Goal: Understand process/instructions: Learn how to perform a task or action

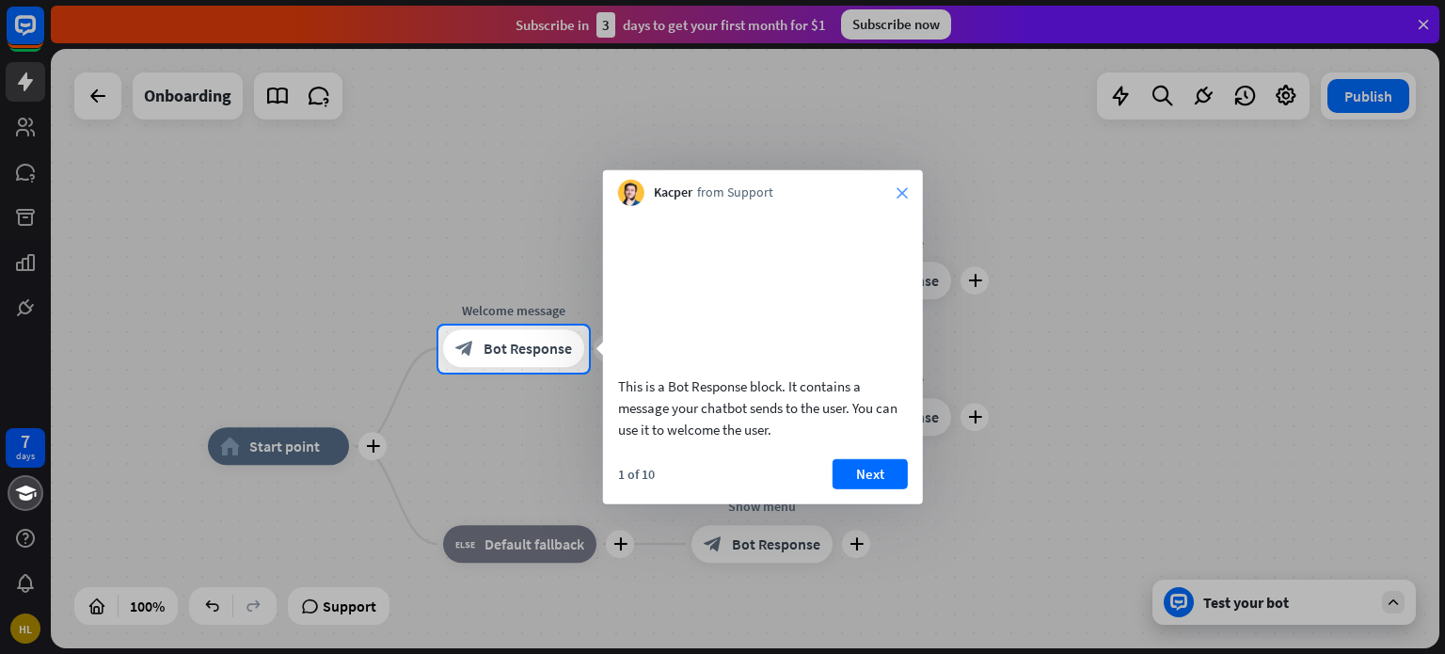
click at [903, 197] on icon "close" at bounding box center [901, 192] width 11 height 11
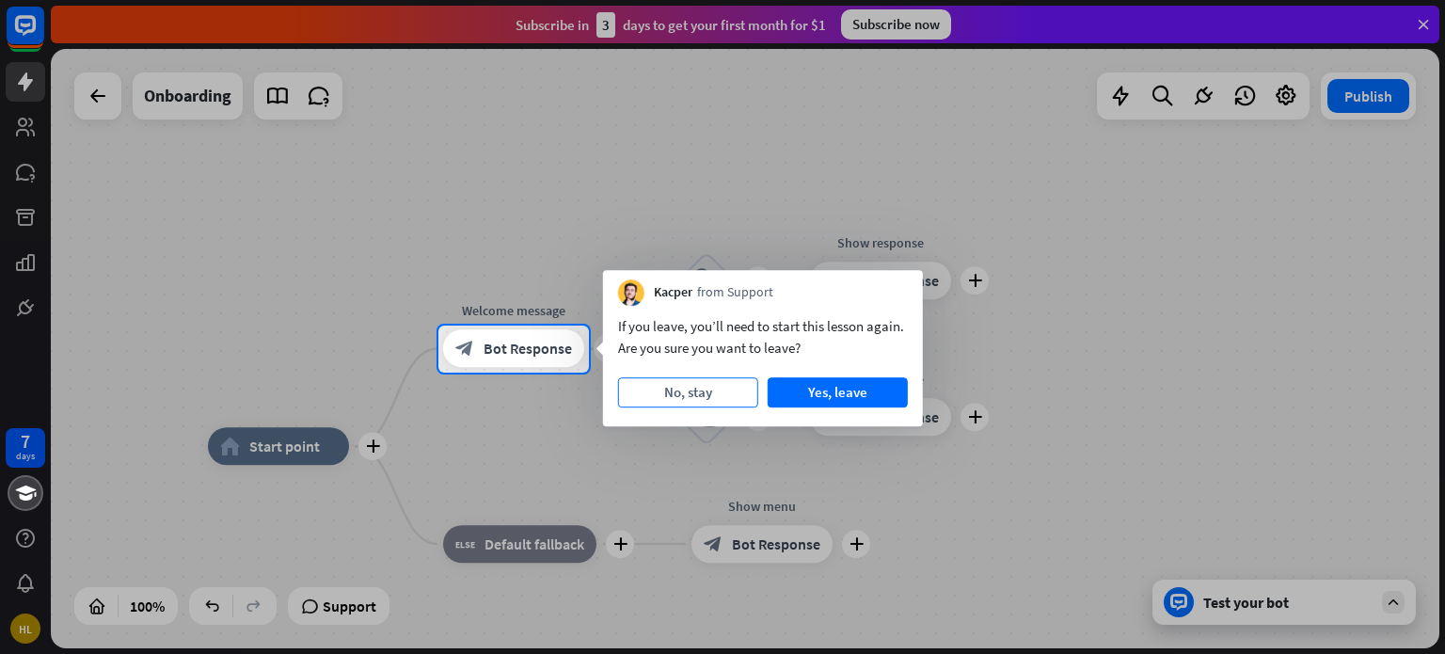
click at [692, 394] on button "No, stay" at bounding box center [688, 392] width 140 height 30
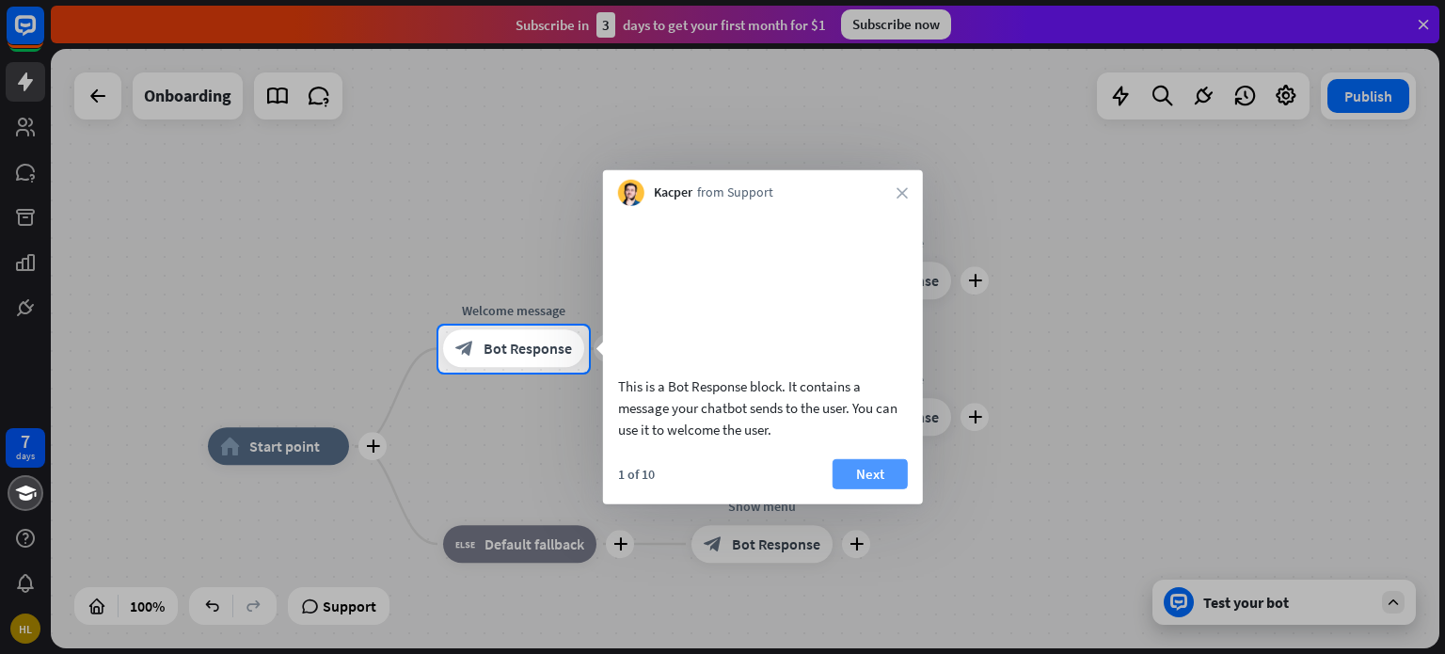
click at [851, 488] on button "Next" at bounding box center [869, 473] width 75 height 30
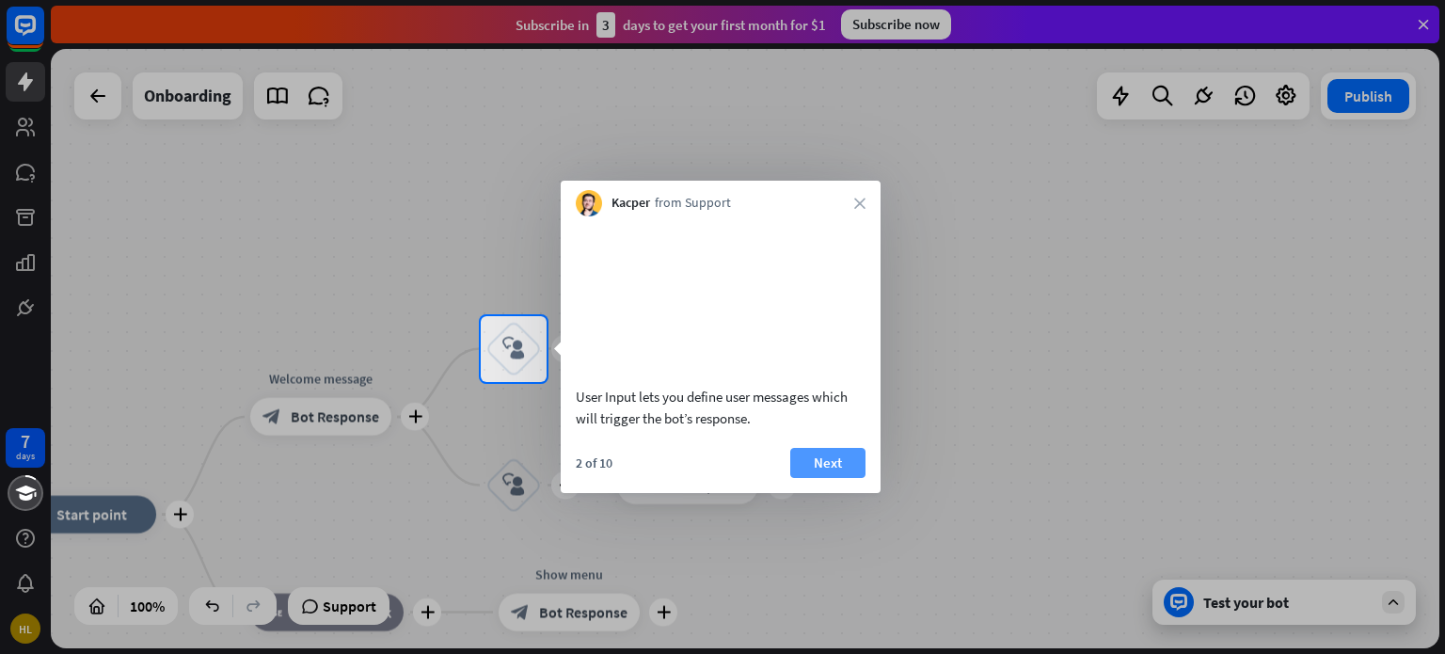
click at [845, 478] on button "Next" at bounding box center [827, 463] width 75 height 30
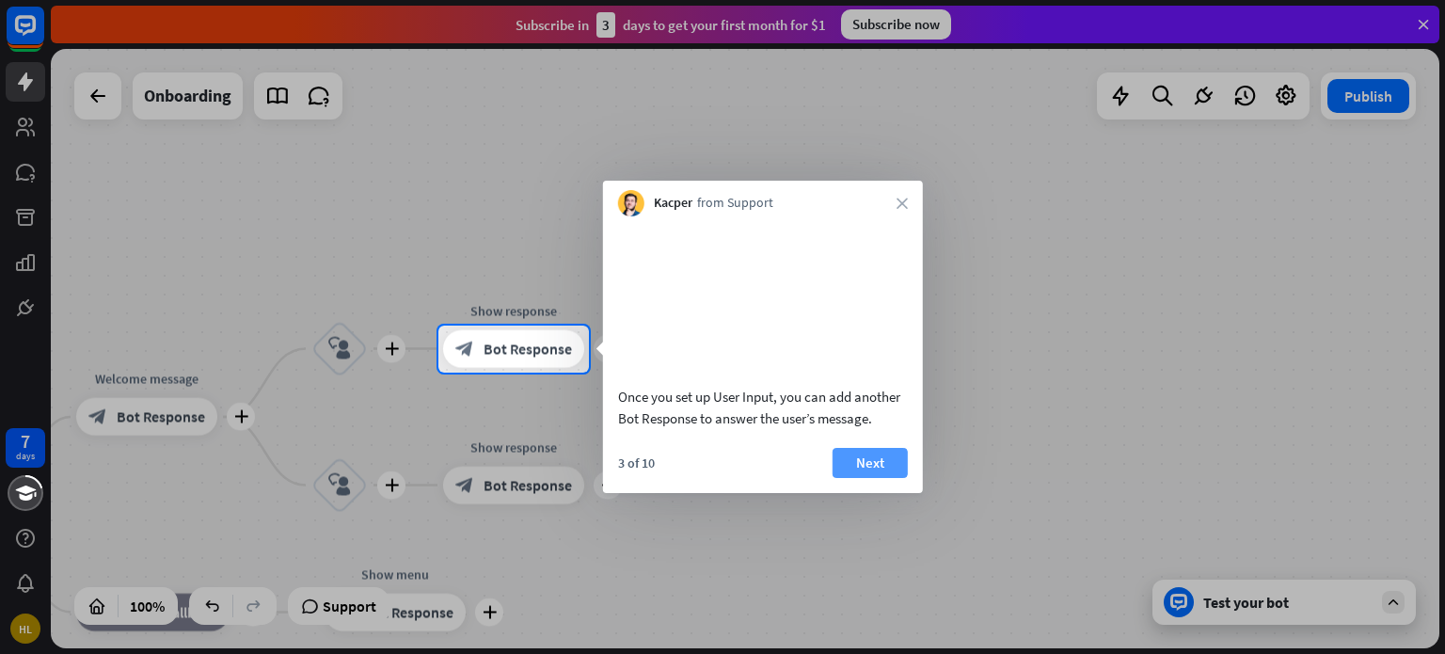
click at [852, 478] on button "Next" at bounding box center [869, 463] width 75 height 30
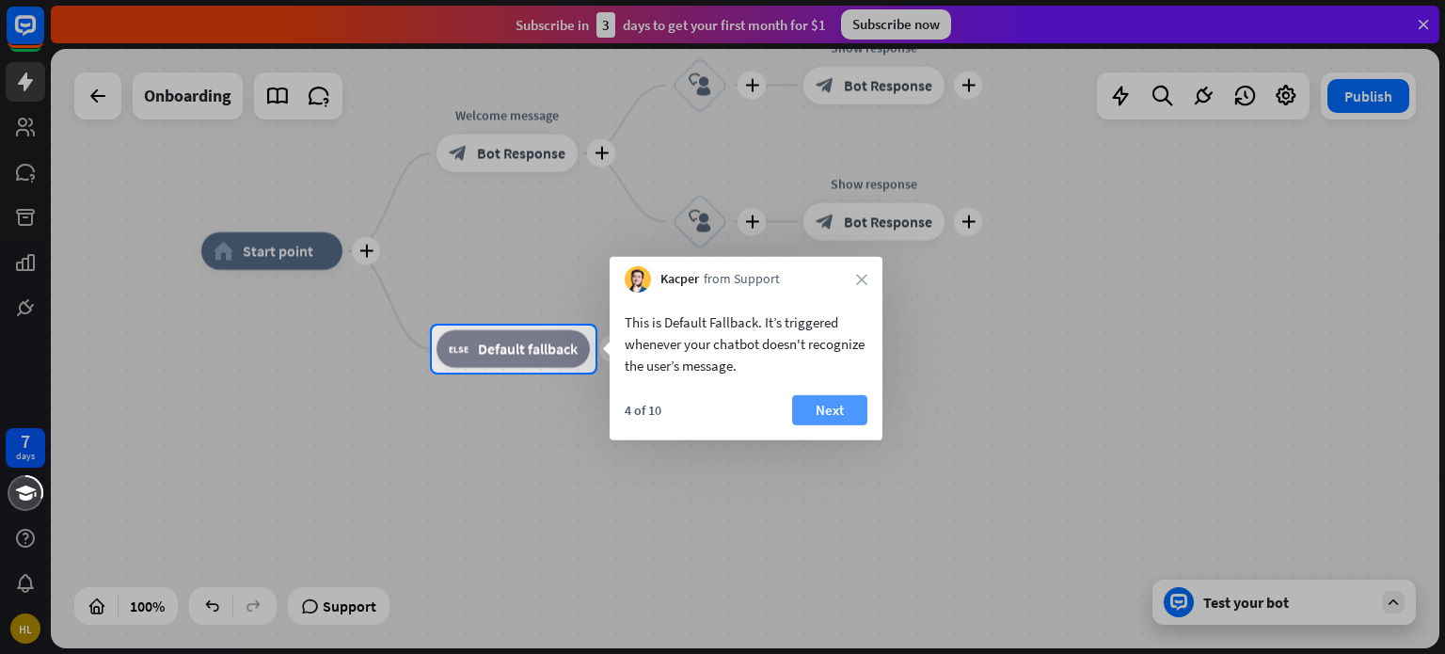
click at [834, 407] on button "Next" at bounding box center [829, 410] width 75 height 30
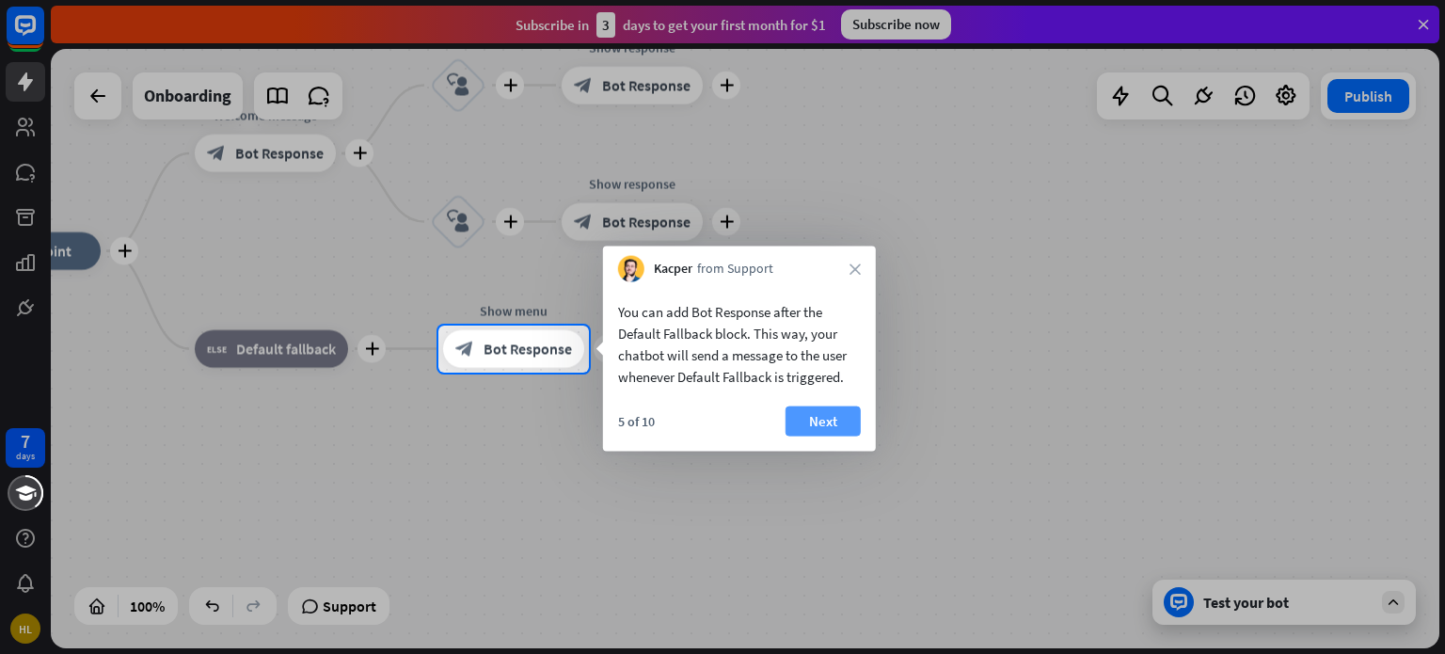
click at [839, 420] on button "Next" at bounding box center [822, 421] width 75 height 30
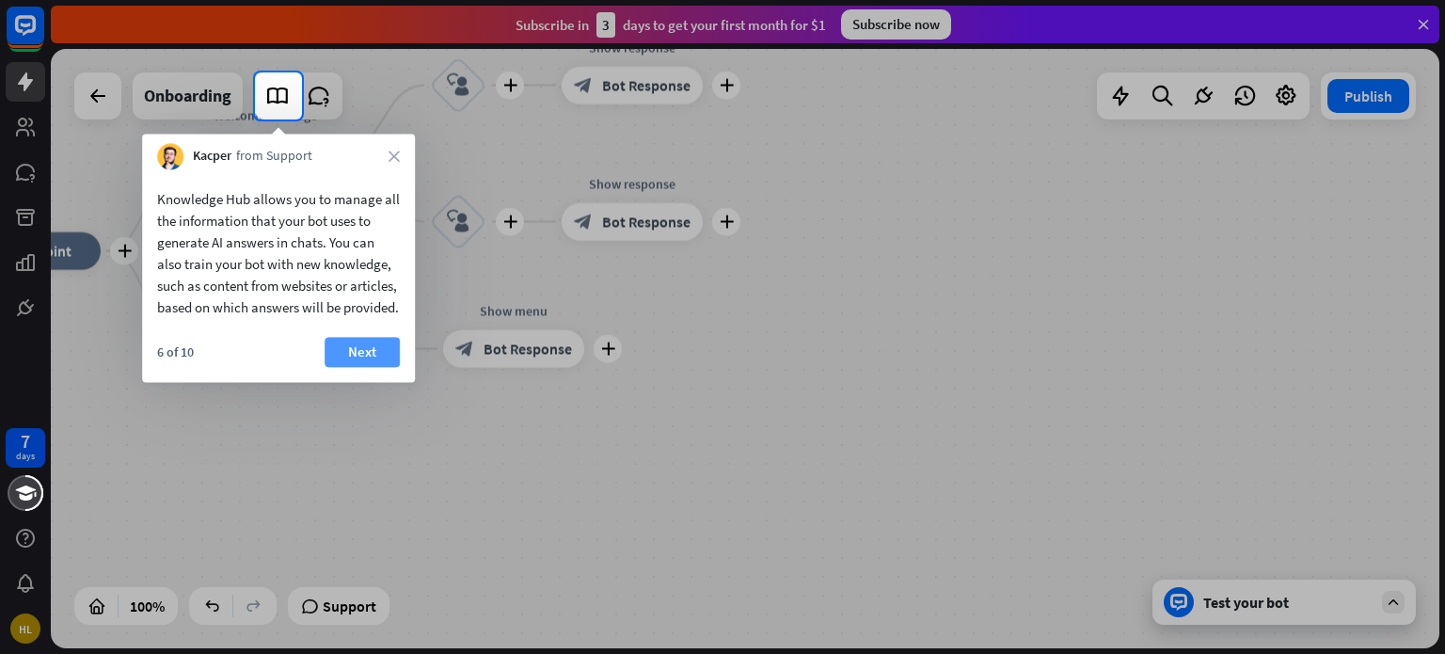
click at [365, 367] on button "Next" at bounding box center [362, 352] width 75 height 30
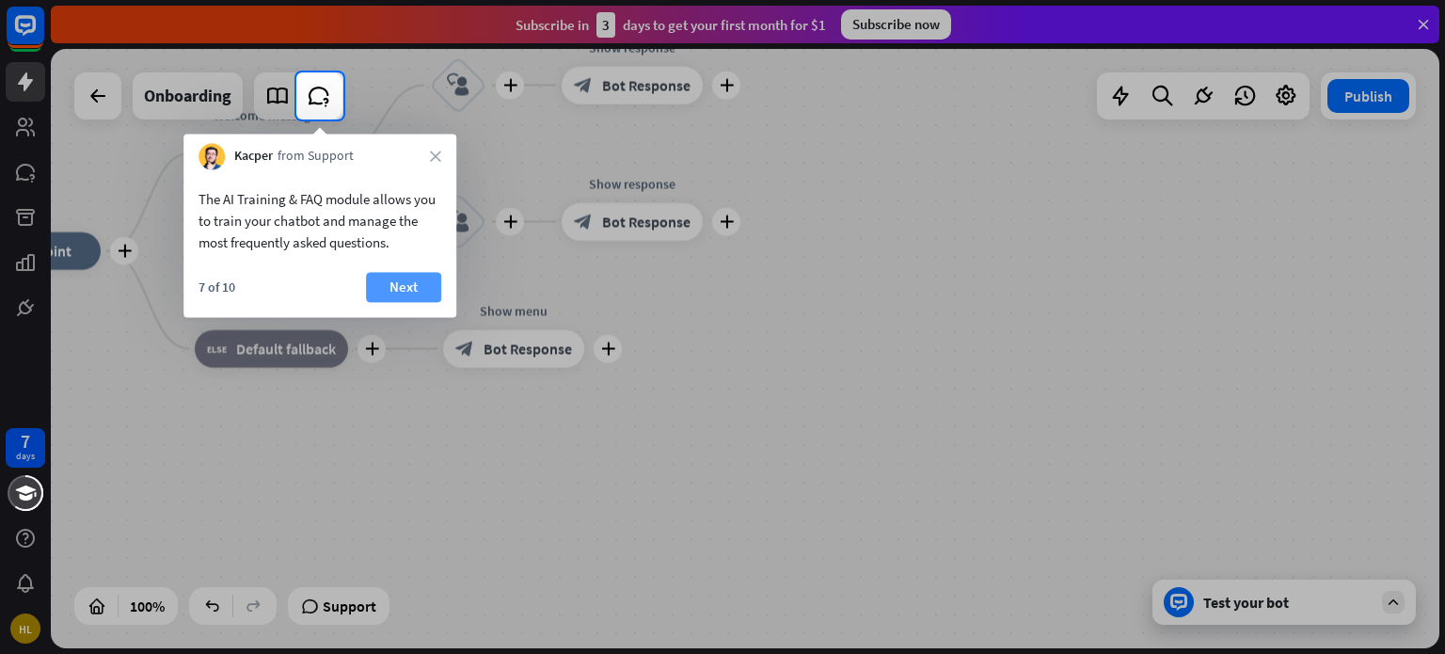
click at [407, 285] on button "Next" at bounding box center [403, 287] width 75 height 30
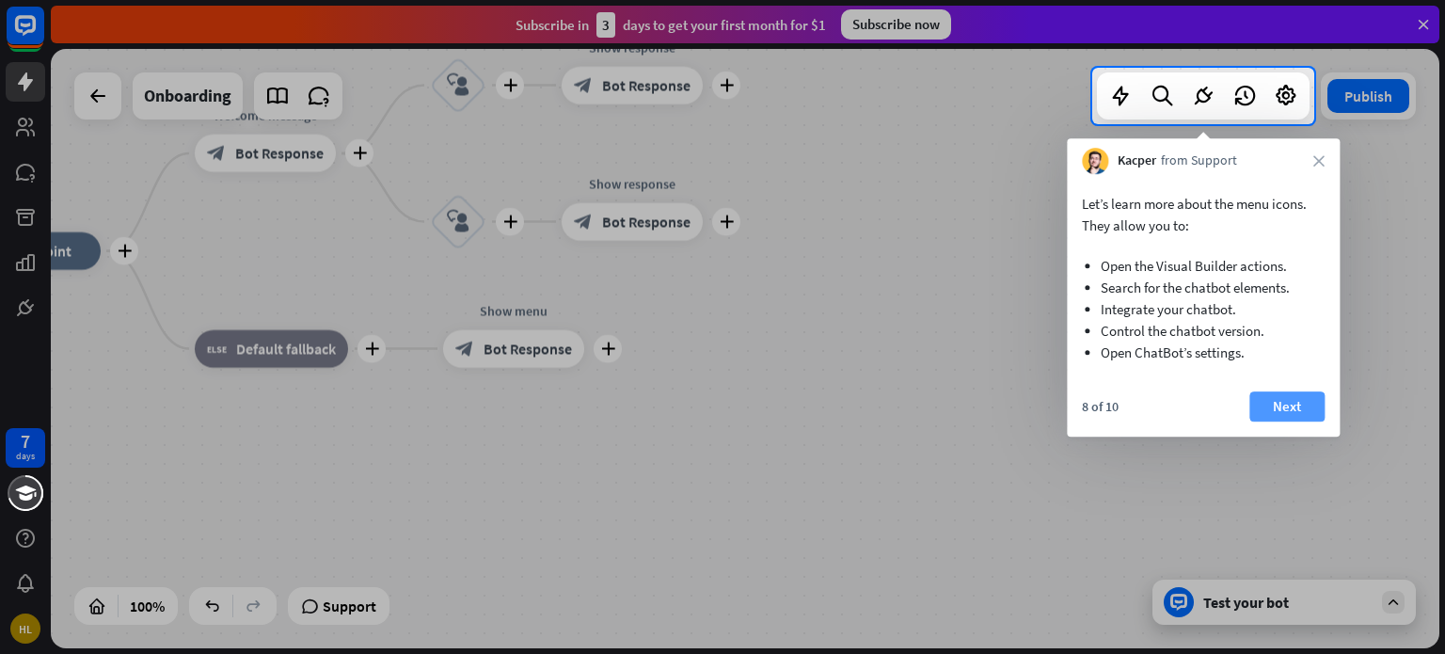
click at [1275, 401] on button "Next" at bounding box center [1286, 406] width 75 height 30
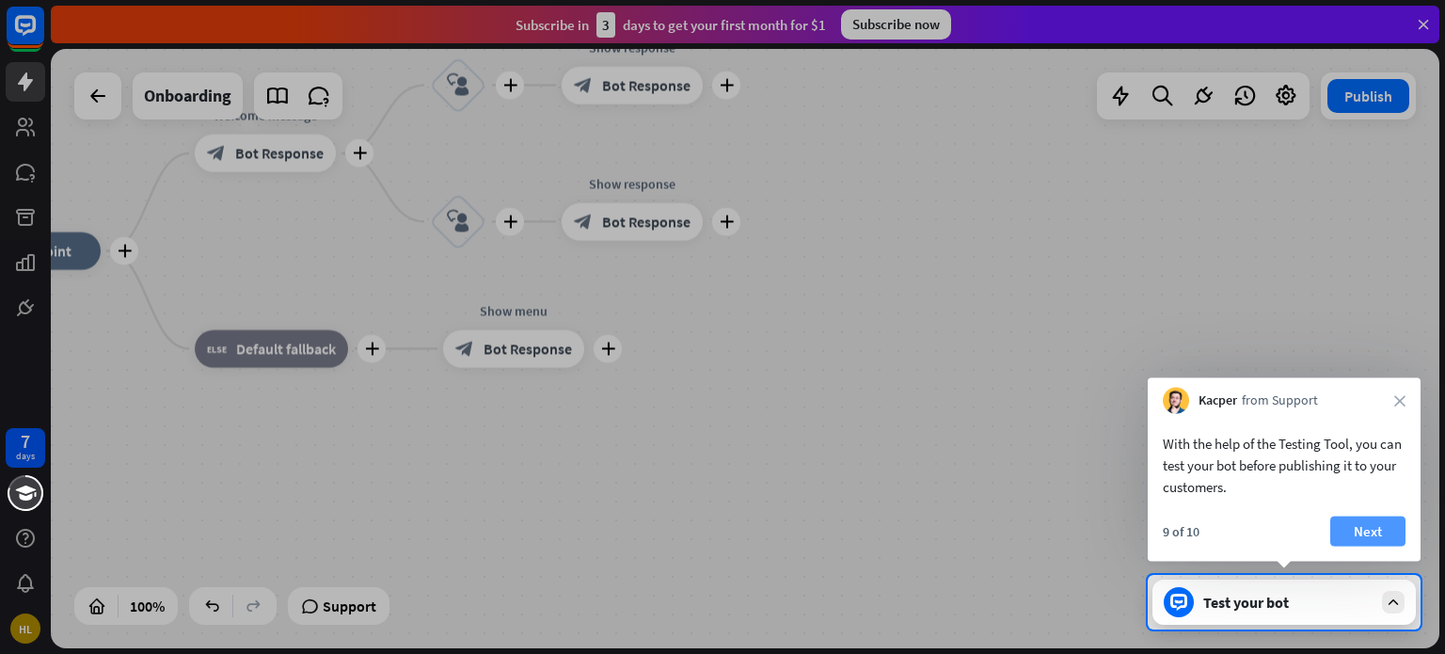
click at [1367, 529] on button "Next" at bounding box center [1367, 531] width 75 height 30
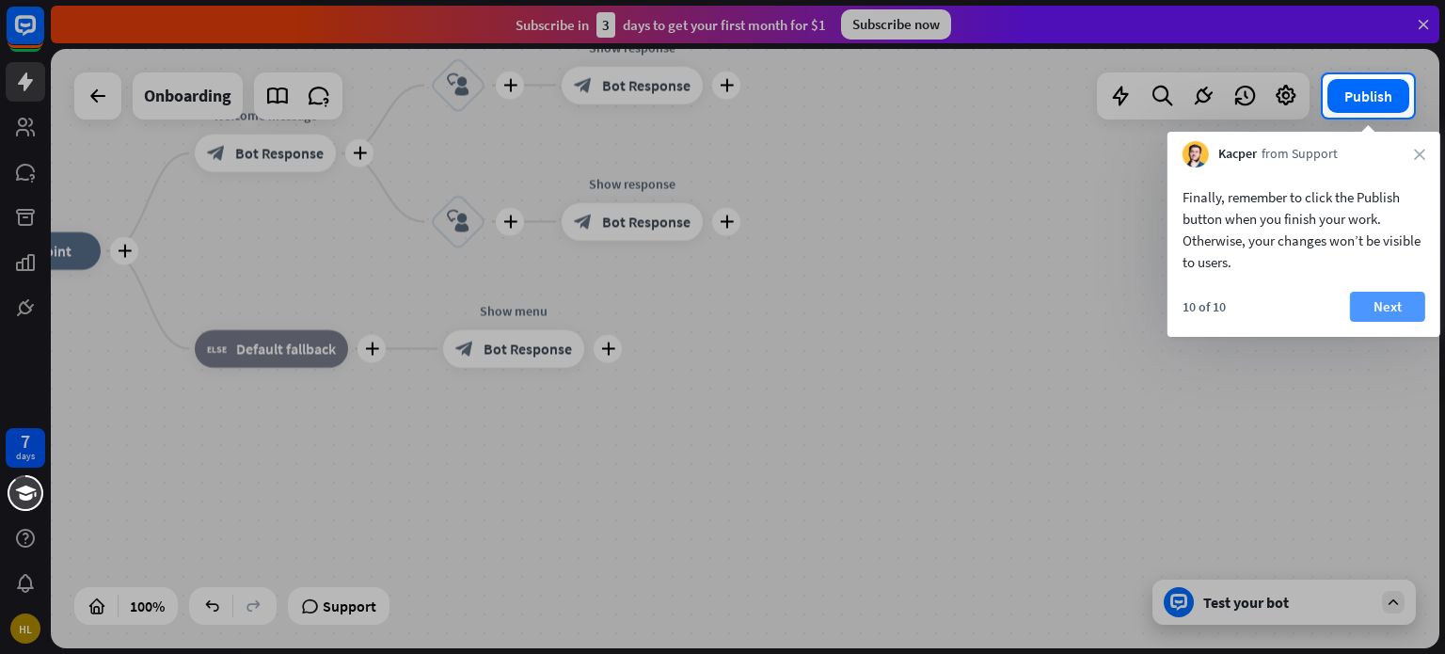
click at [1389, 300] on button "Next" at bounding box center [1387, 307] width 75 height 30
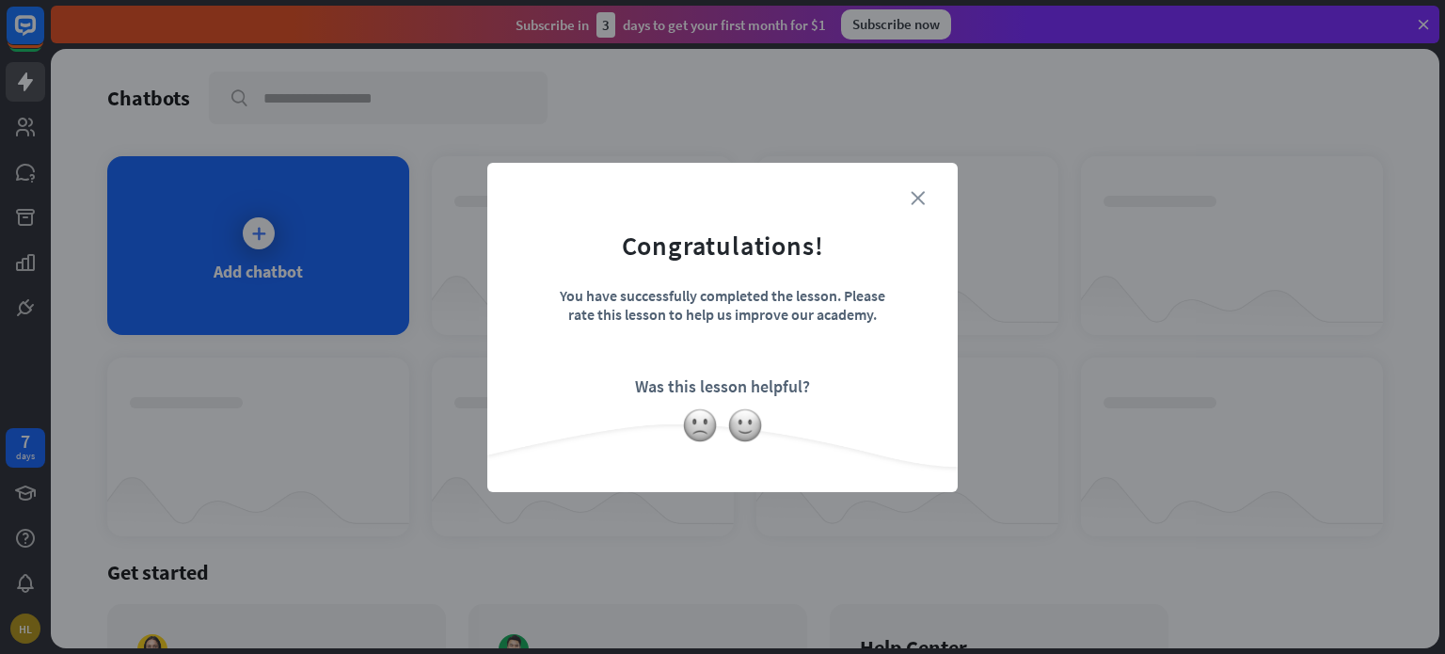
click at [916, 197] on icon "close" at bounding box center [918, 198] width 14 height 14
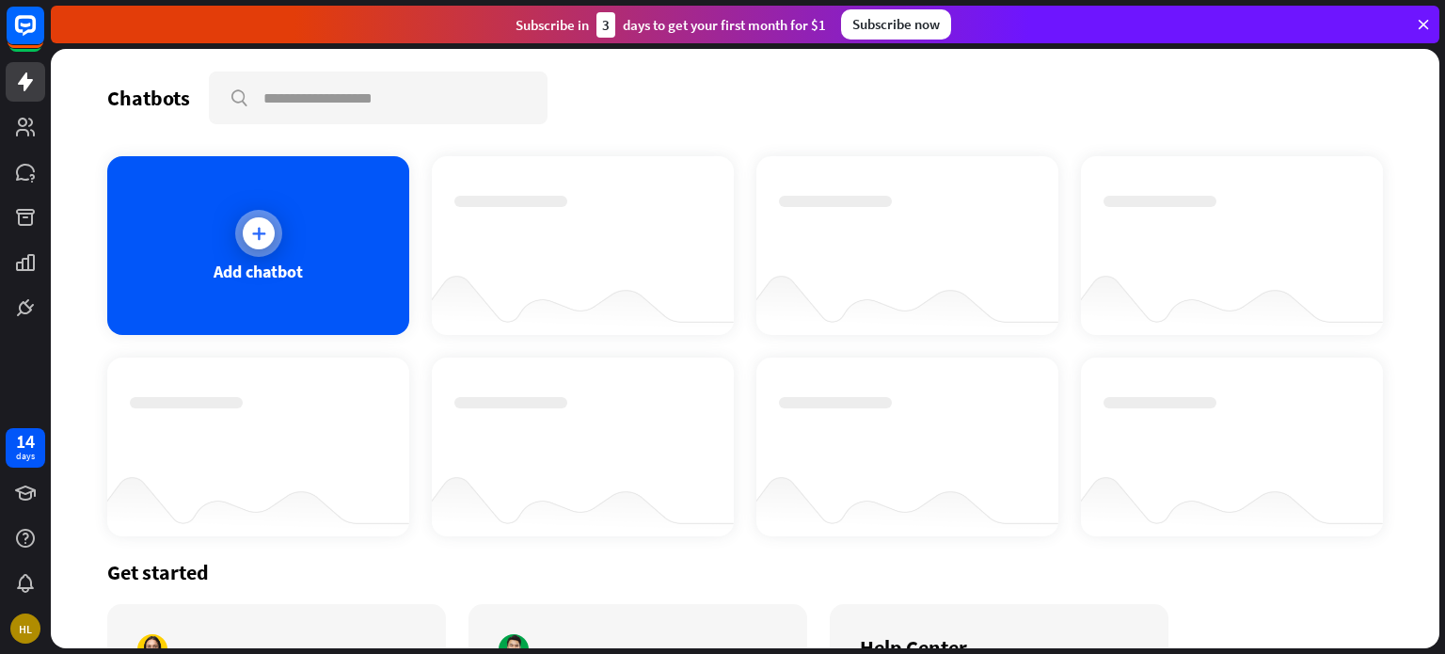
click at [253, 236] on icon at bounding box center [258, 233] width 19 height 19
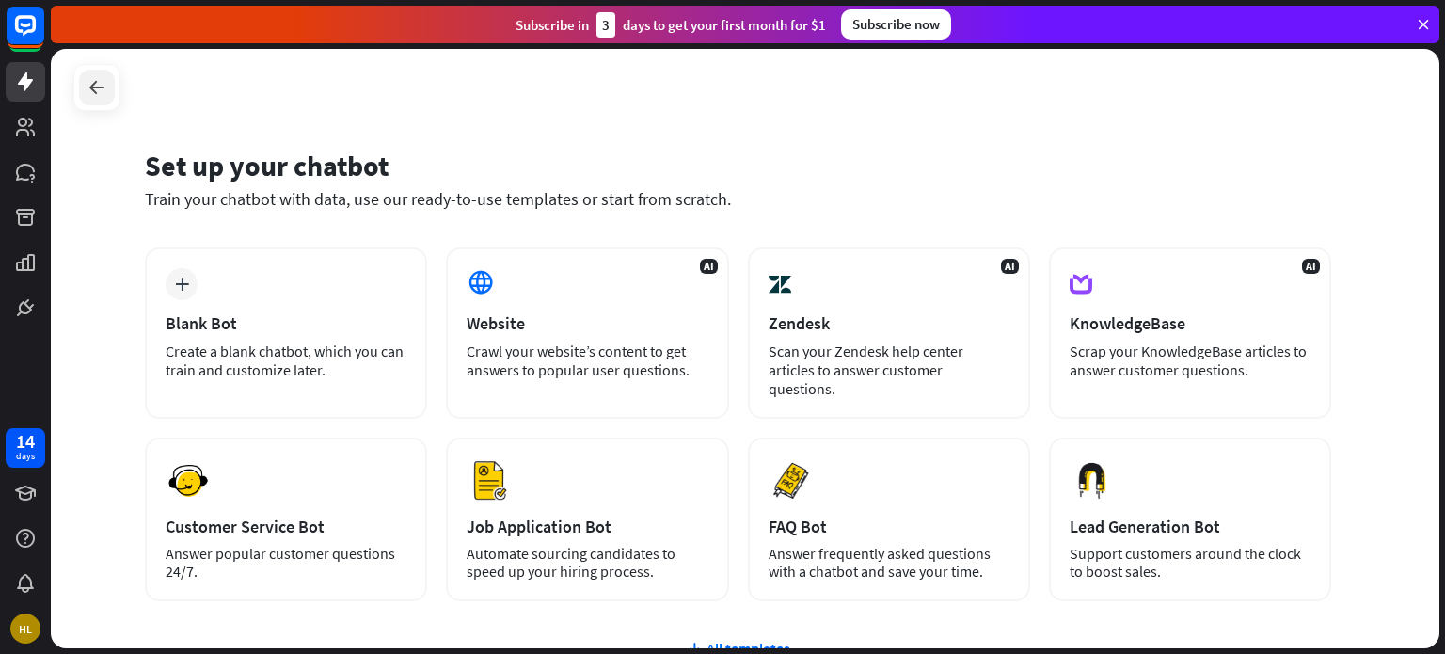
click at [98, 80] on icon at bounding box center [97, 87] width 23 height 23
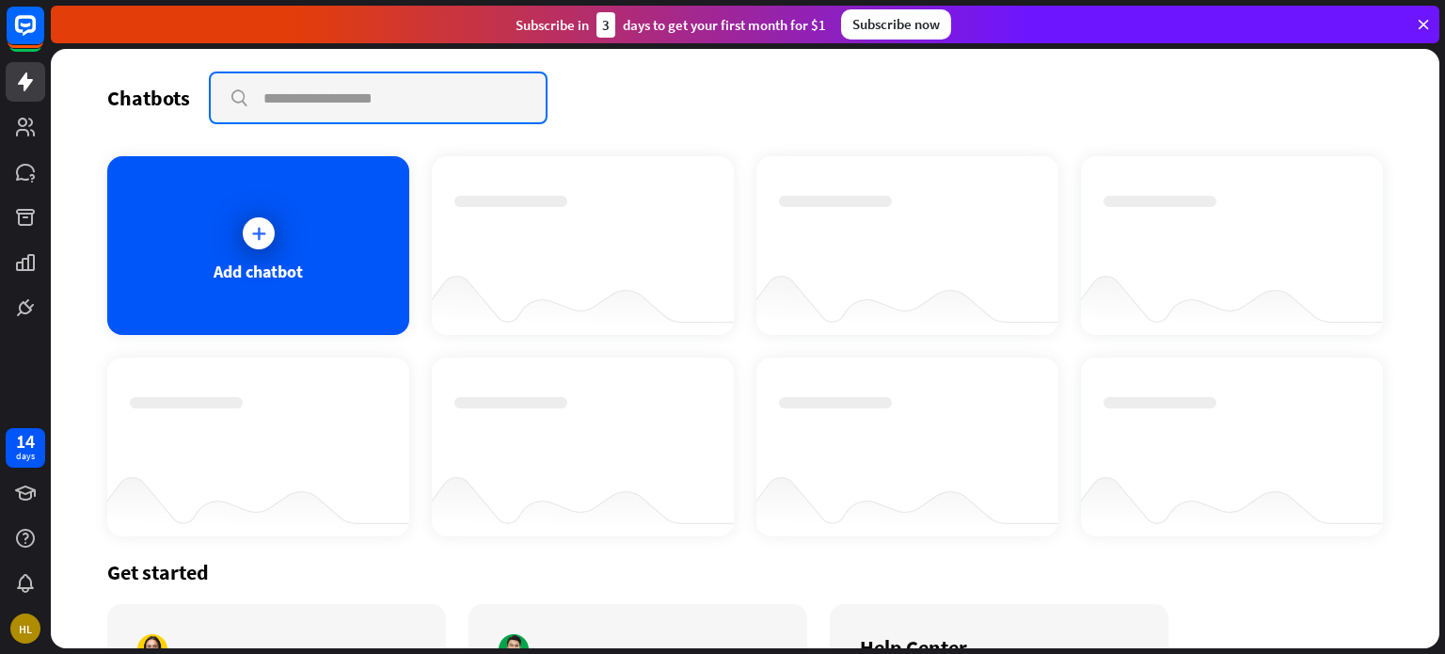
click at [330, 95] on input "text" at bounding box center [378, 97] width 335 height 49
click at [418, 83] on input "text" at bounding box center [378, 97] width 335 height 49
paste input "**********"
type input "**********"
